Goal: Entertainment & Leisure: Consume media (video, audio)

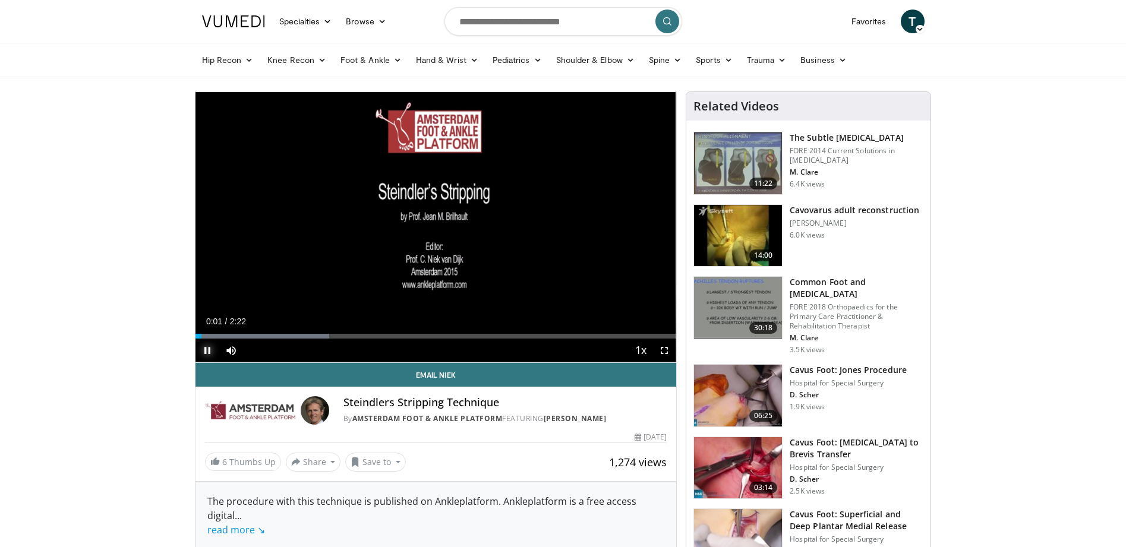
click at [208, 345] on span "Video Player" at bounding box center [208, 351] width 24 height 24
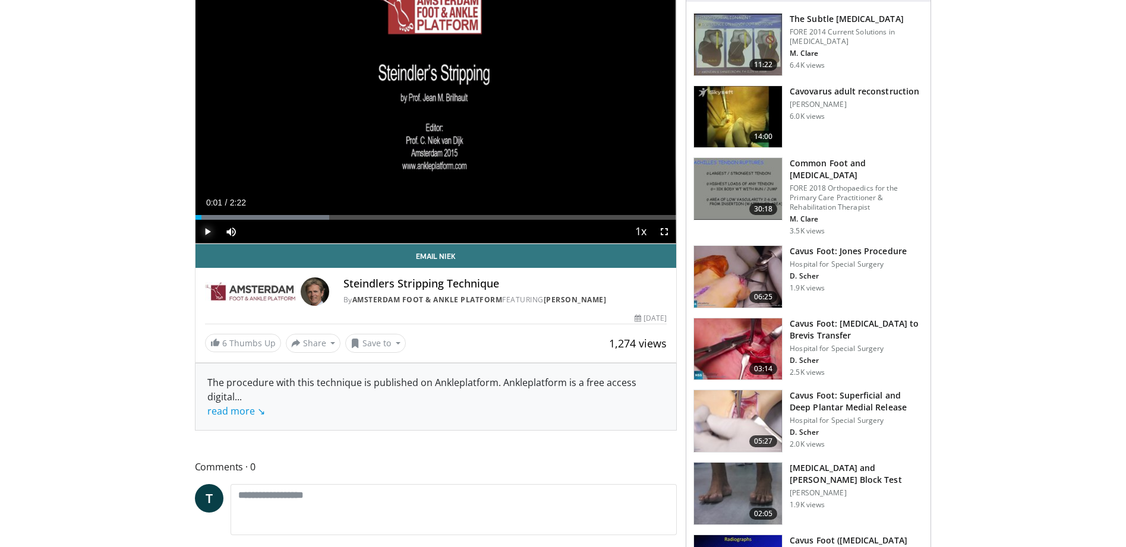
scroll to position [178, 0]
